Goal: Task Accomplishment & Management: Use online tool/utility

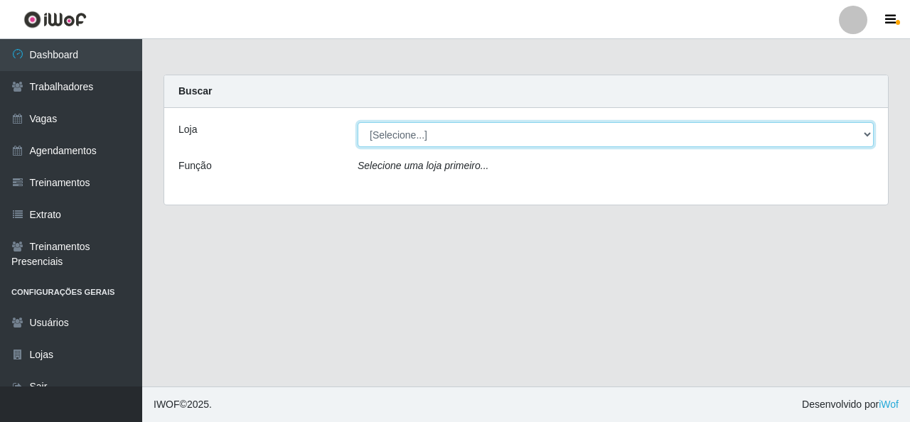
click at [786, 137] on select "[Selecione...] Rede Econômico - Malvinas Rede Econômico - Prata" at bounding box center [616, 134] width 516 height 25
select select "194"
click at [358, 122] on select "[Selecione...] Rede Econômico - Malvinas Rede Econômico - Prata" at bounding box center [616, 134] width 516 height 25
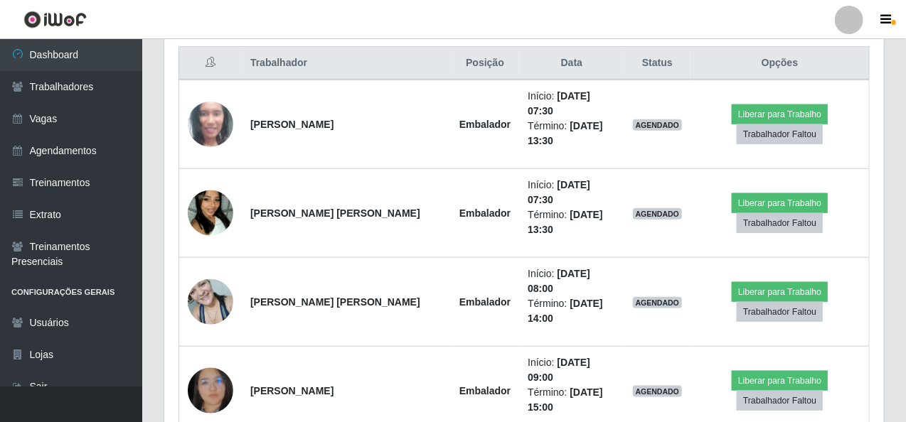
scroll to position [498, 0]
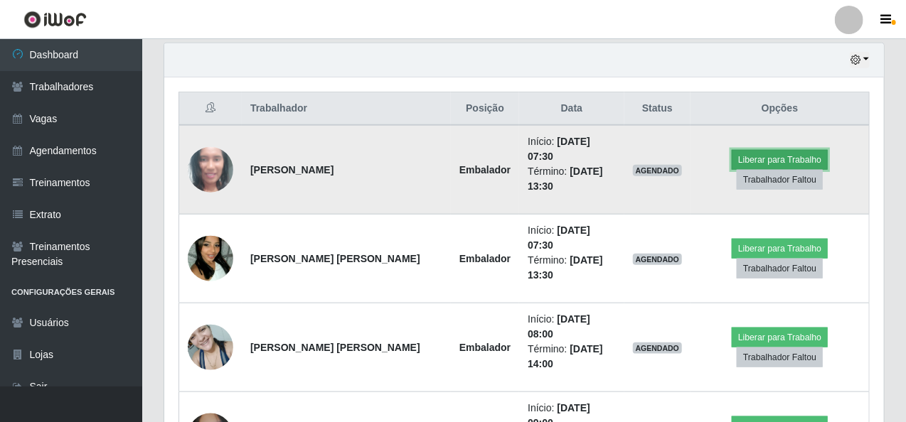
click at [766, 150] on button "Liberar para Trabalho" at bounding box center [780, 160] width 96 height 20
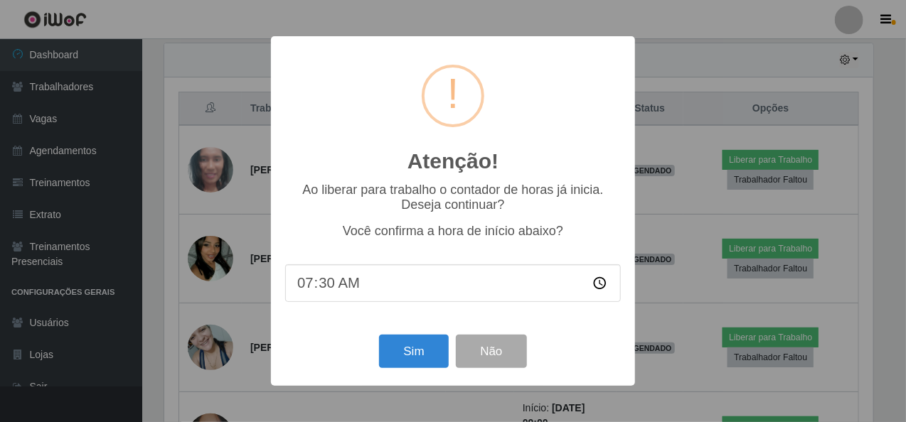
scroll to position [295, 714]
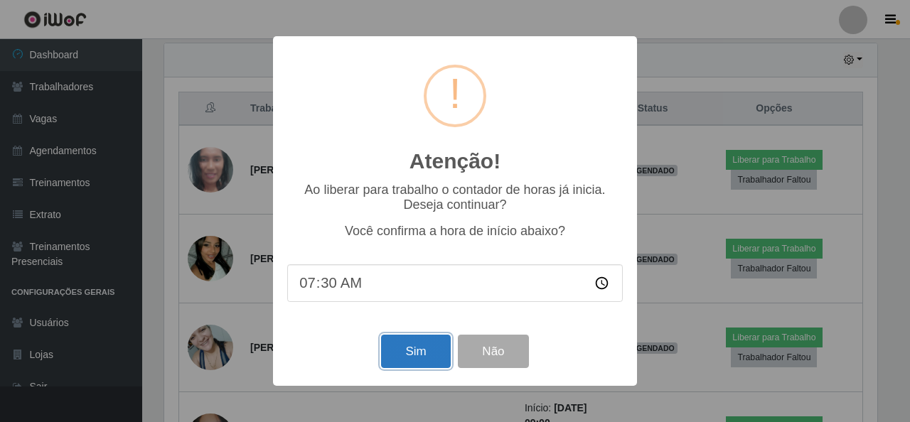
click at [432, 357] on button "Sim" at bounding box center [415, 351] width 69 height 33
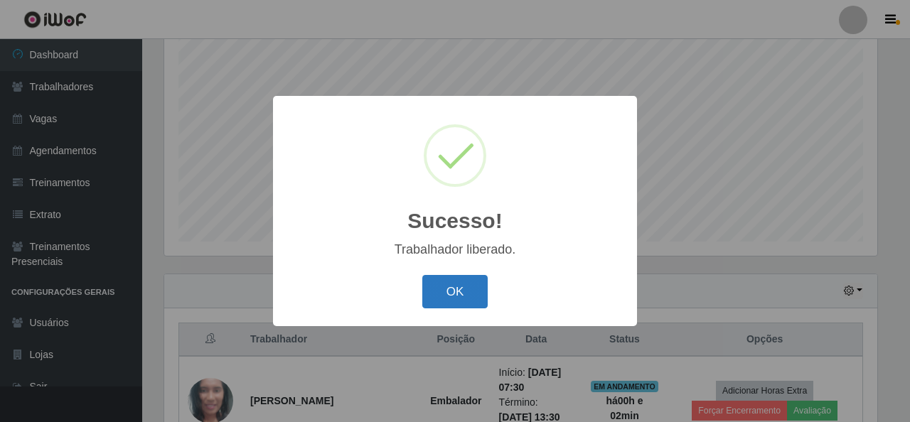
click at [456, 290] on button "OK" at bounding box center [455, 291] width 66 height 33
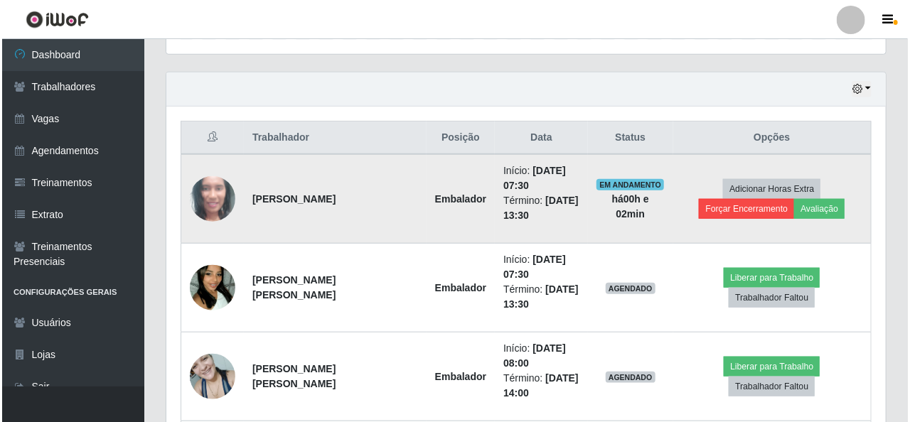
scroll to position [480, 0]
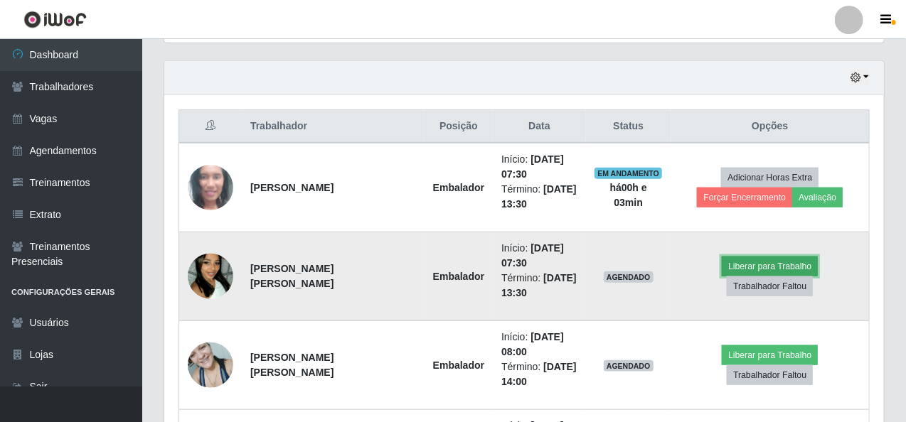
click at [722, 277] on button "Liberar para Trabalho" at bounding box center [770, 267] width 96 height 20
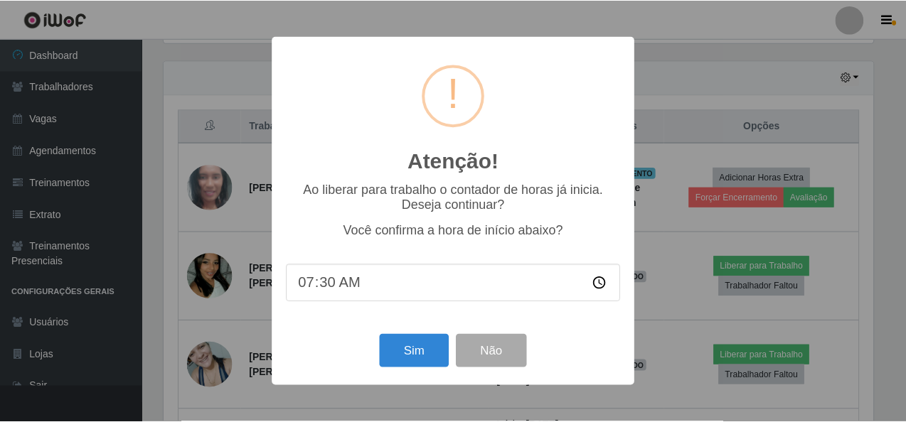
scroll to position [295, 714]
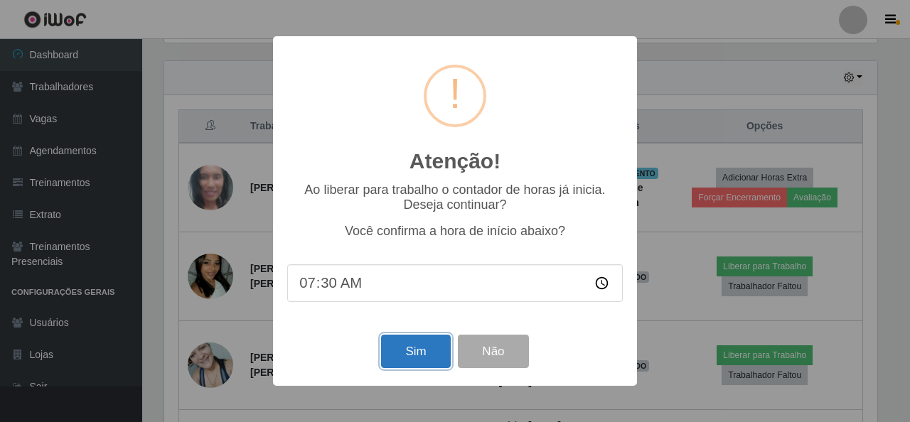
click at [425, 361] on button "Sim" at bounding box center [415, 351] width 69 height 33
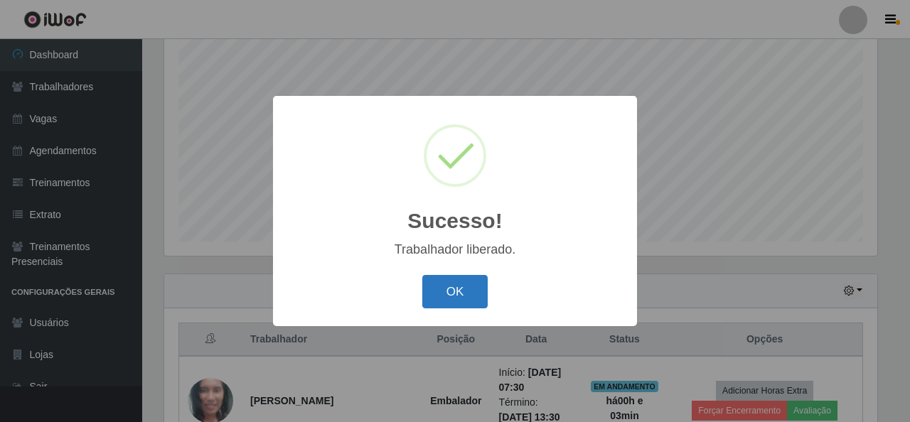
click at [449, 296] on button "OK" at bounding box center [455, 291] width 66 height 33
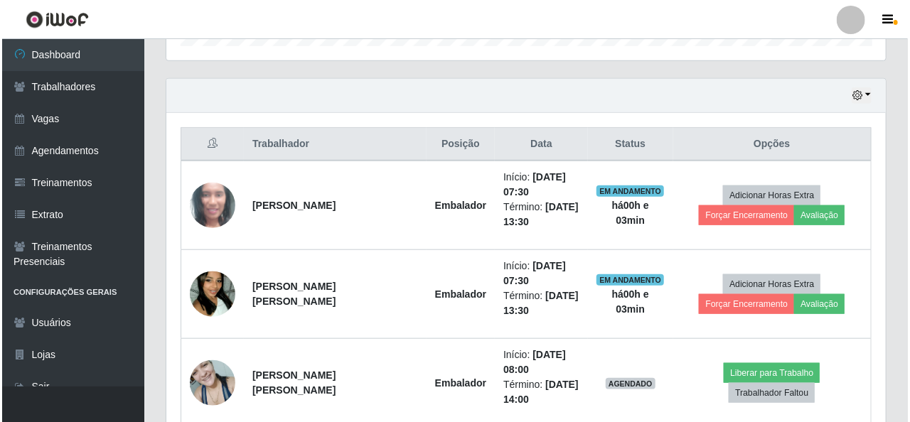
scroll to position [480, 0]
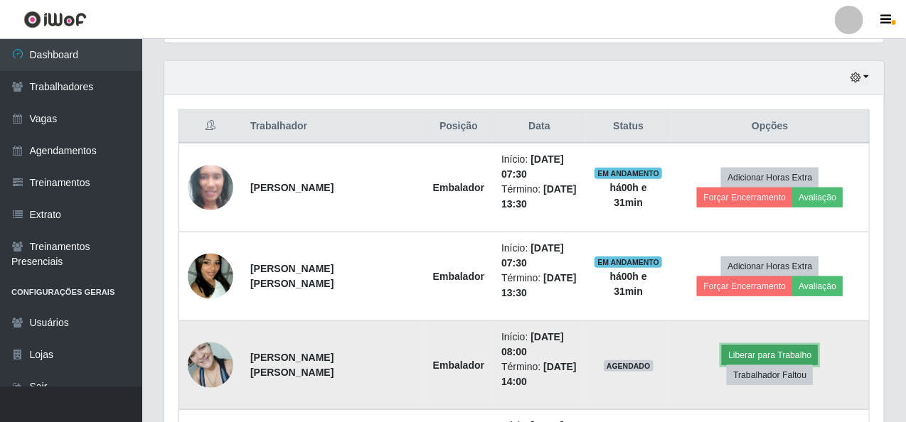
click at [722, 365] on button "Liberar para Trabalho" at bounding box center [770, 356] width 96 height 20
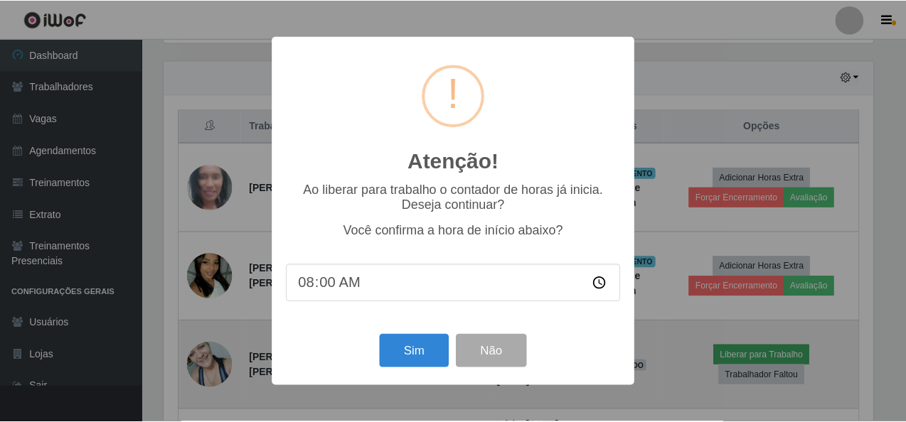
scroll to position [295, 714]
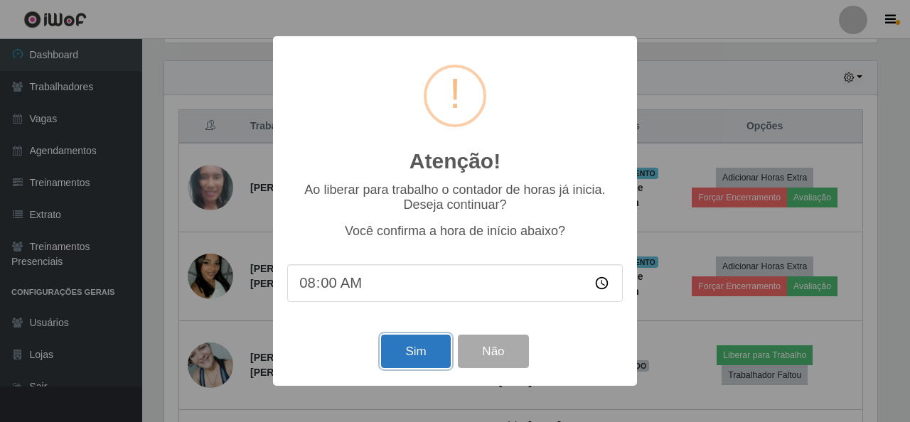
click at [431, 353] on button "Sim" at bounding box center [415, 351] width 69 height 33
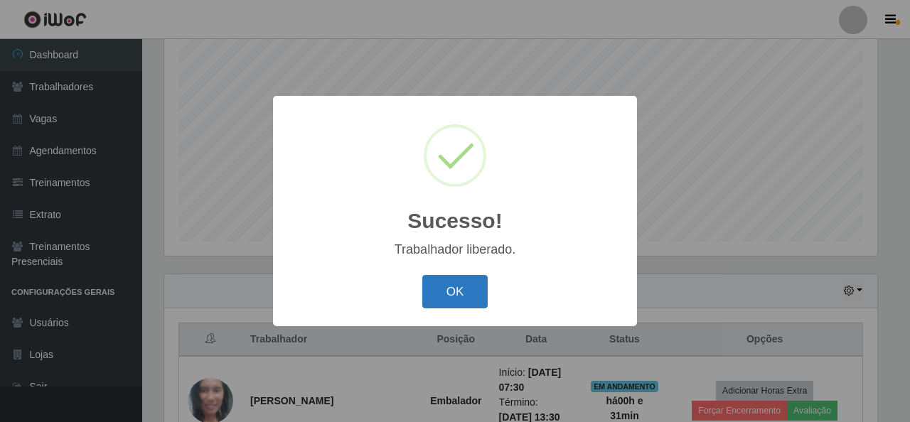
click at [454, 292] on button "OK" at bounding box center [455, 291] width 66 height 33
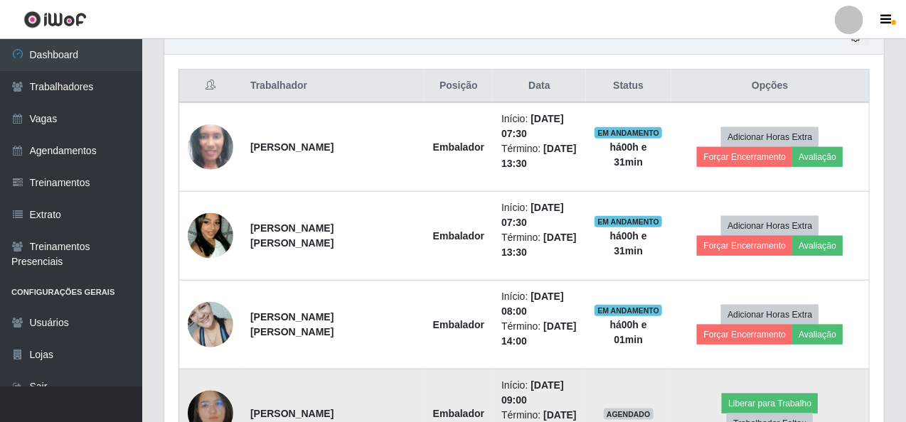
scroll to position [622, 0]
